Goal: Find specific page/section: Find specific page/section

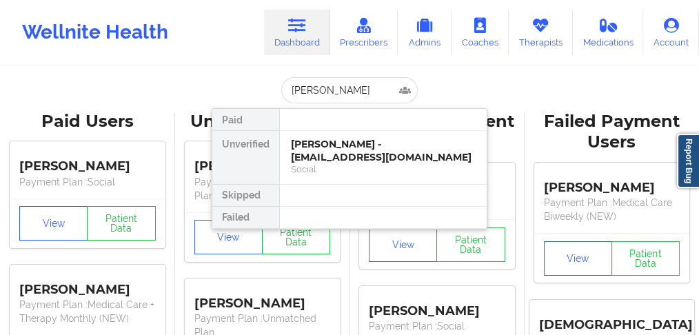
click at [327, 150] on div "[PERSON_NAME] - [EMAIL_ADDRESS][DOMAIN_NAME]" at bounding box center [383, 151] width 185 height 26
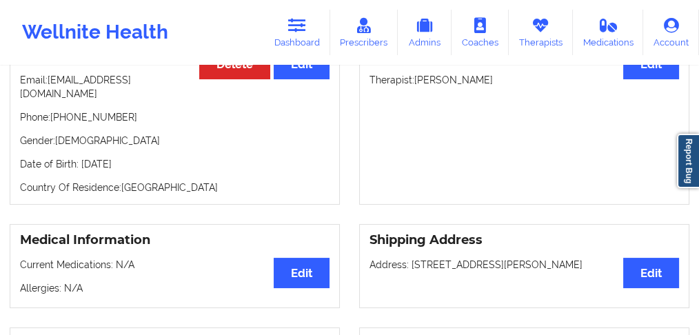
scroll to position [81, 0]
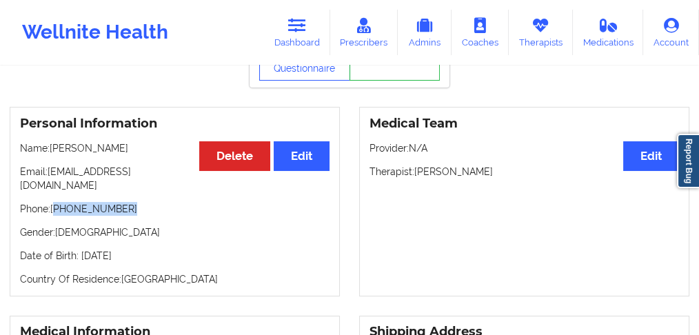
drag, startPoint x: 134, startPoint y: 199, endPoint x: 179, endPoint y: 148, distance: 67.9
click at [57, 202] on p "Phone: [PHONE_NUMBER]" at bounding box center [174, 209] width 309 height 14
copy p "[PHONE_NUMBER]"
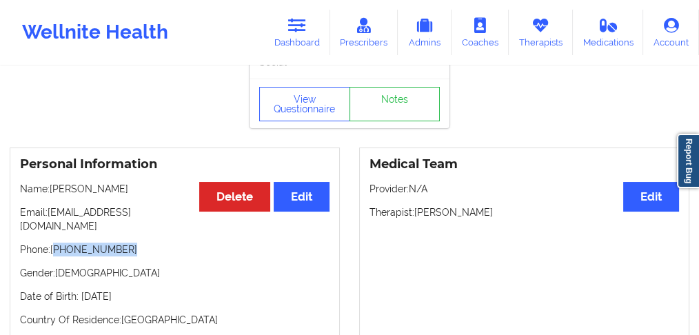
scroll to position [0, 0]
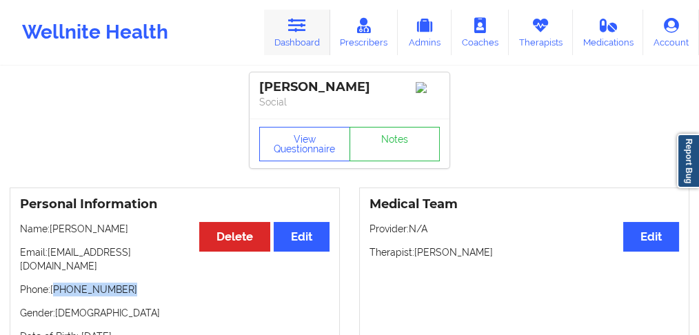
click at [309, 39] on link "Dashboard" at bounding box center [297, 32] width 66 height 45
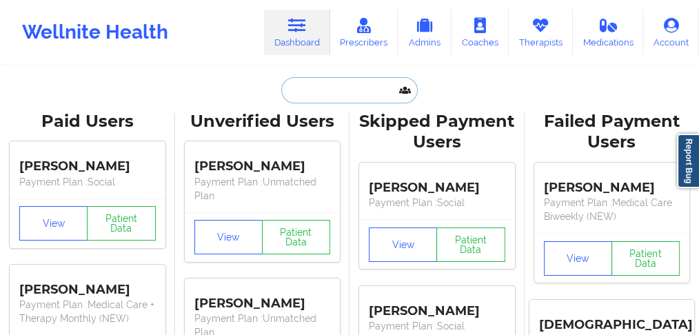
click at [314, 90] on input "text" at bounding box center [349, 90] width 136 height 26
paste input "Treasure [PERSON_NAME]"
type input "Treasure [PERSON_NAME]"
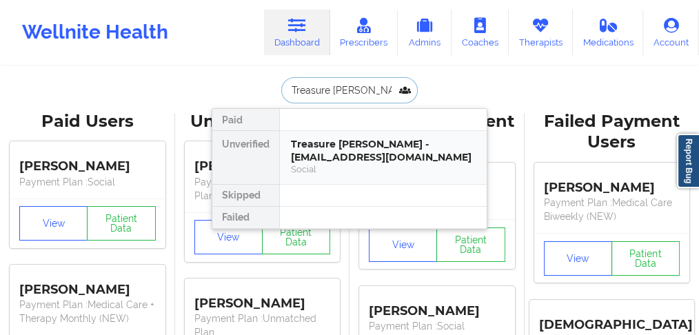
click at [324, 152] on div "Treasure [PERSON_NAME] - [EMAIL_ADDRESS][DOMAIN_NAME]" at bounding box center [383, 151] width 185 height 26
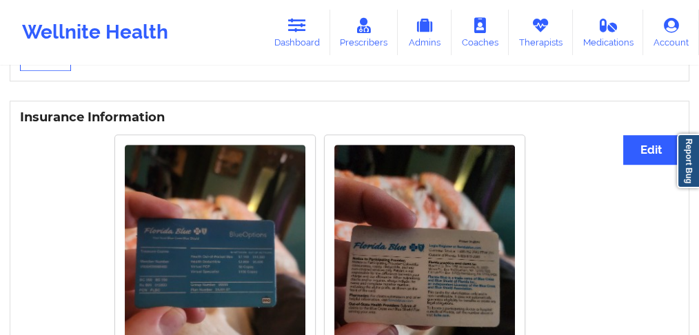
scroll to position [1002, 0]
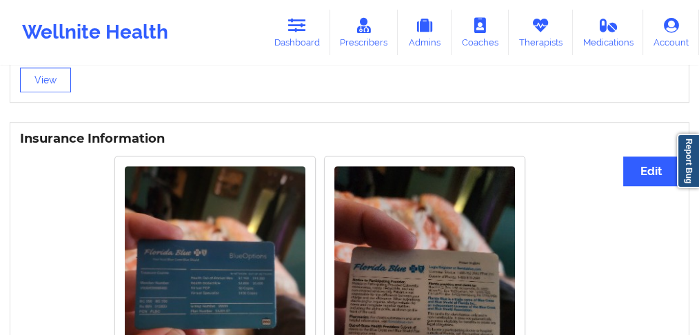
drag, startPoint x: 58, startPoint y: 192, endPoint x: 119, endPoint y: 270, distance: 99.1
click at [63, 195] on div "Rotate Left Rotate Right Rotate Left Rotate Right" at bounding box center [320, 304] width 600 height 312
drag, startPoint x: 41, startPoint y: 156, endPoint x: 68, endPoint y: 156, distance: 26.9
click at [44, 156] on div "Rotate Left Rotate Right Rotate Left Rotate Right" at bounding box center [320, 304] width 600 height 312
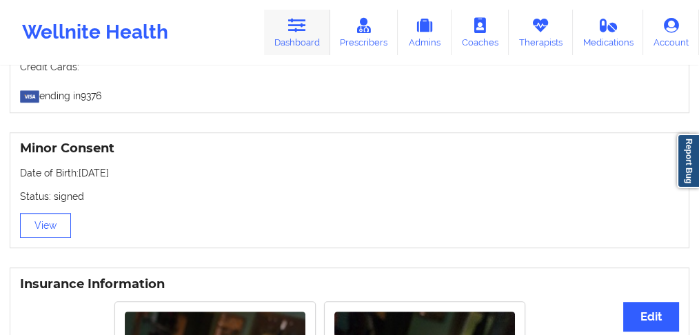
scroll to position [818, 0]
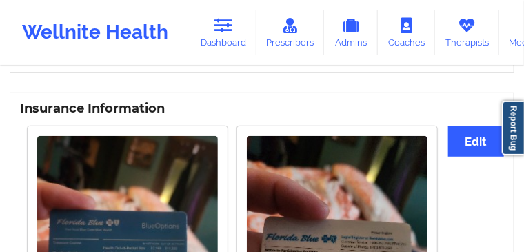
scroll to position [1375, 0]
